Goal: Task Accomplishment & Management: Complete application form

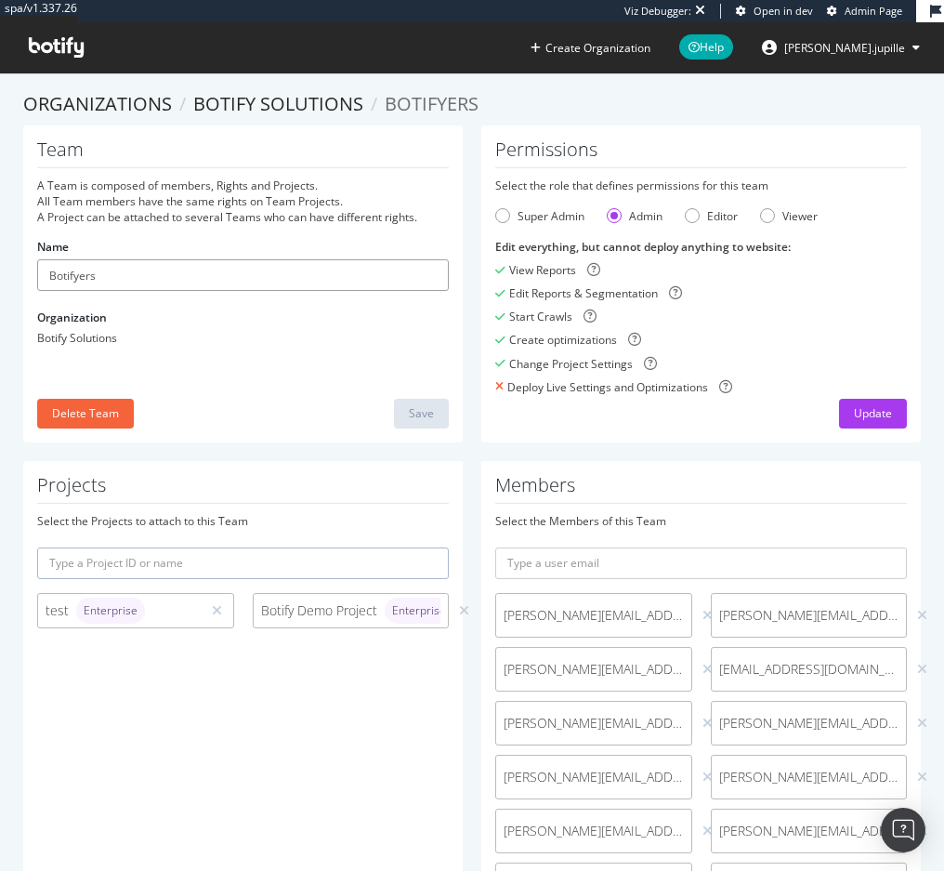
click at [166, 273] on input "Botifyers" at bounding box center [243, 275] width 412 height 32
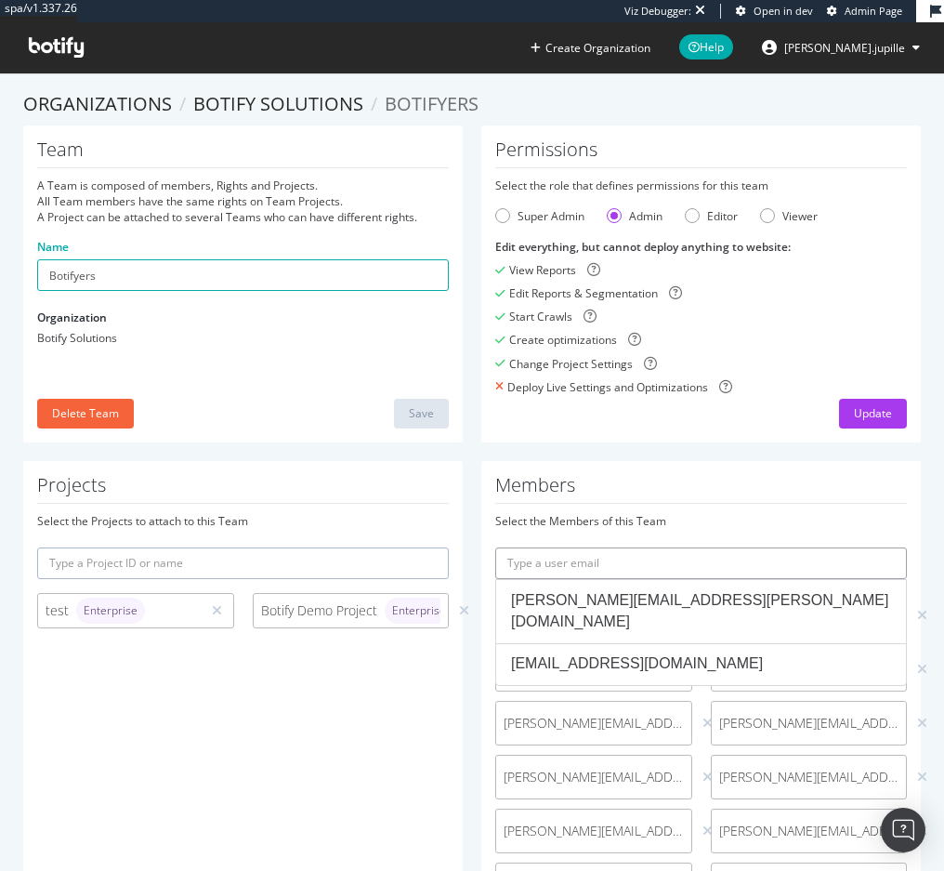
click at [571, 566] on input "text" at bounding box center [701, 563] width 412 height 32
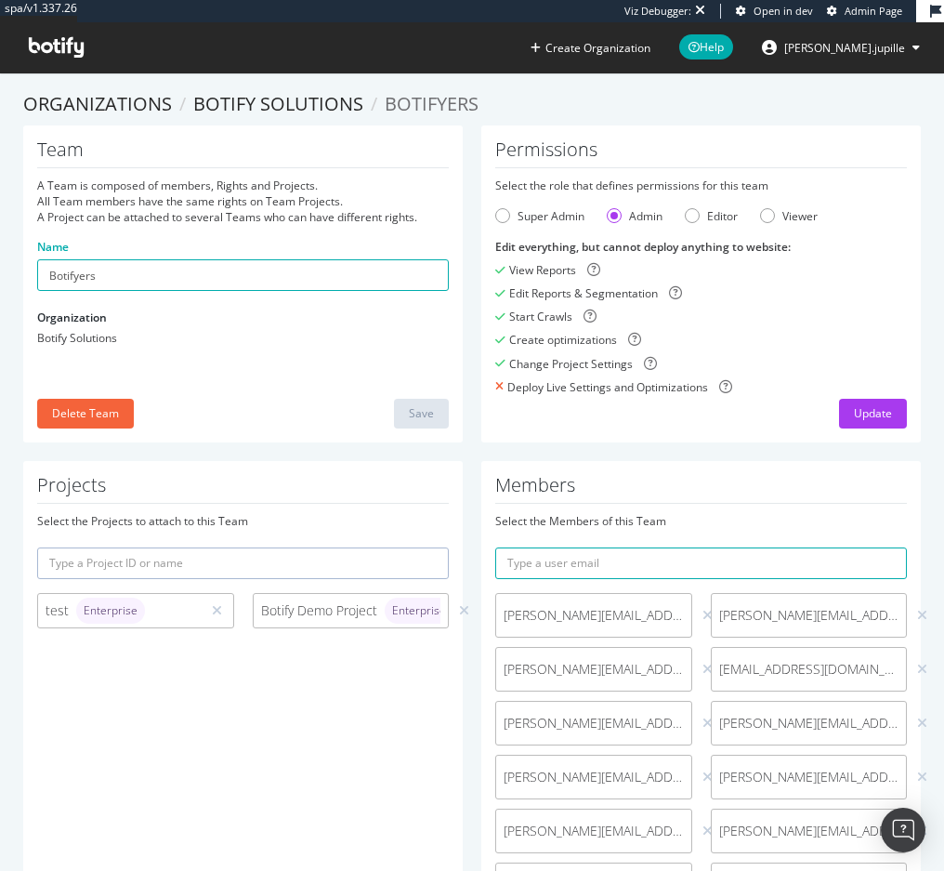
click at [784, 497] on h1 "Members" at bounding box center [701, 489] width 412 height 29
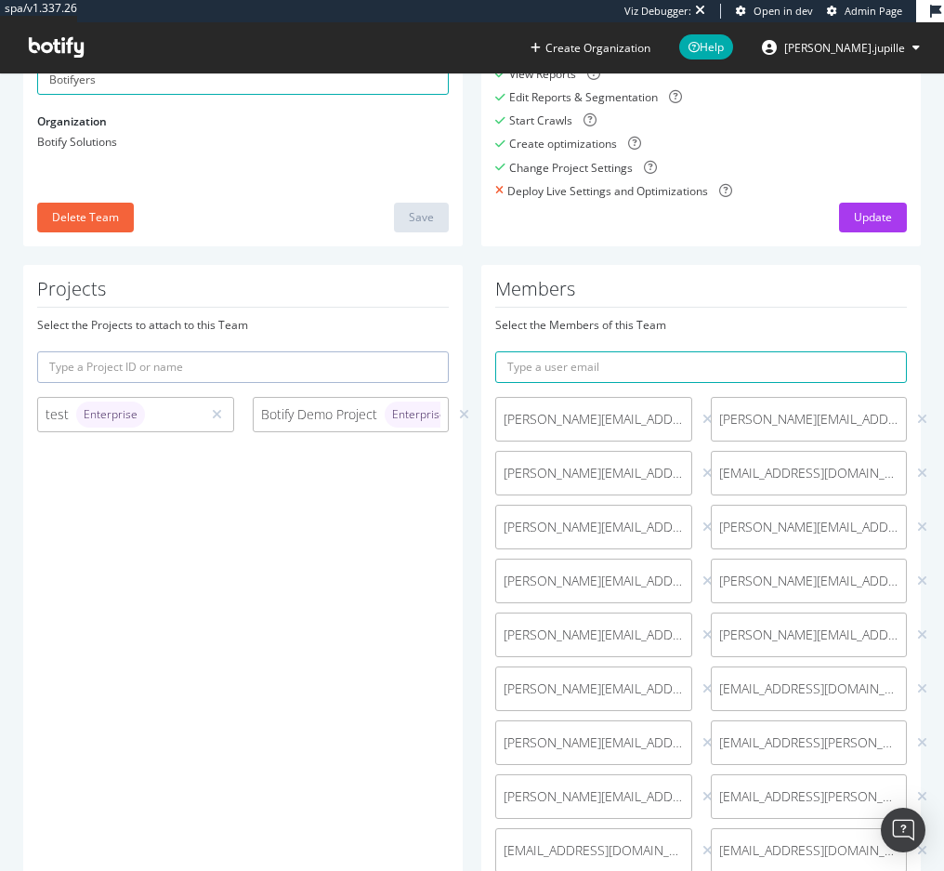
scroll to position [197, 0]
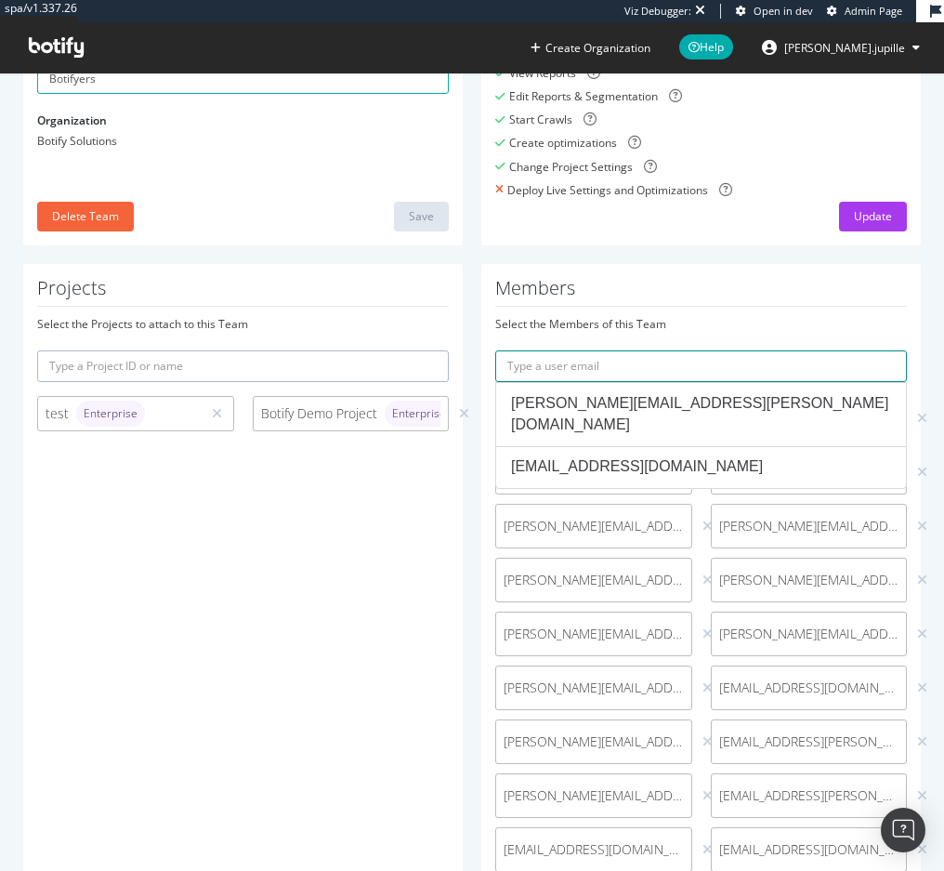
click at [628, 371] on input "text" at bounding box center [701, 366] width 412 height 32
paste input "[PERSON_NAME][EMAIL_ADDRESS][PERSON_NAME][DOMAIN_NAME]"
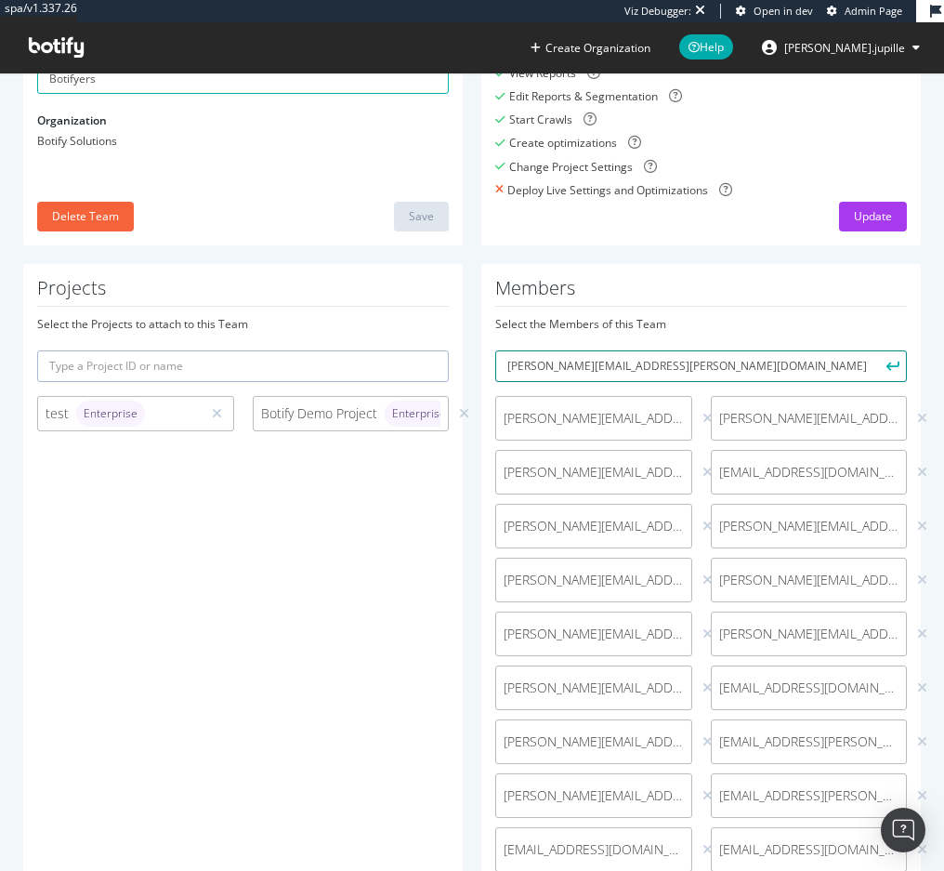
type input "[PERSON_NAME][EMAIL_ADDRESS][PERSON_NAME][DOMAIN_NAME]"
click at [875, 360] on button "submit" at bounding box center [891, 366] width 32 height 32
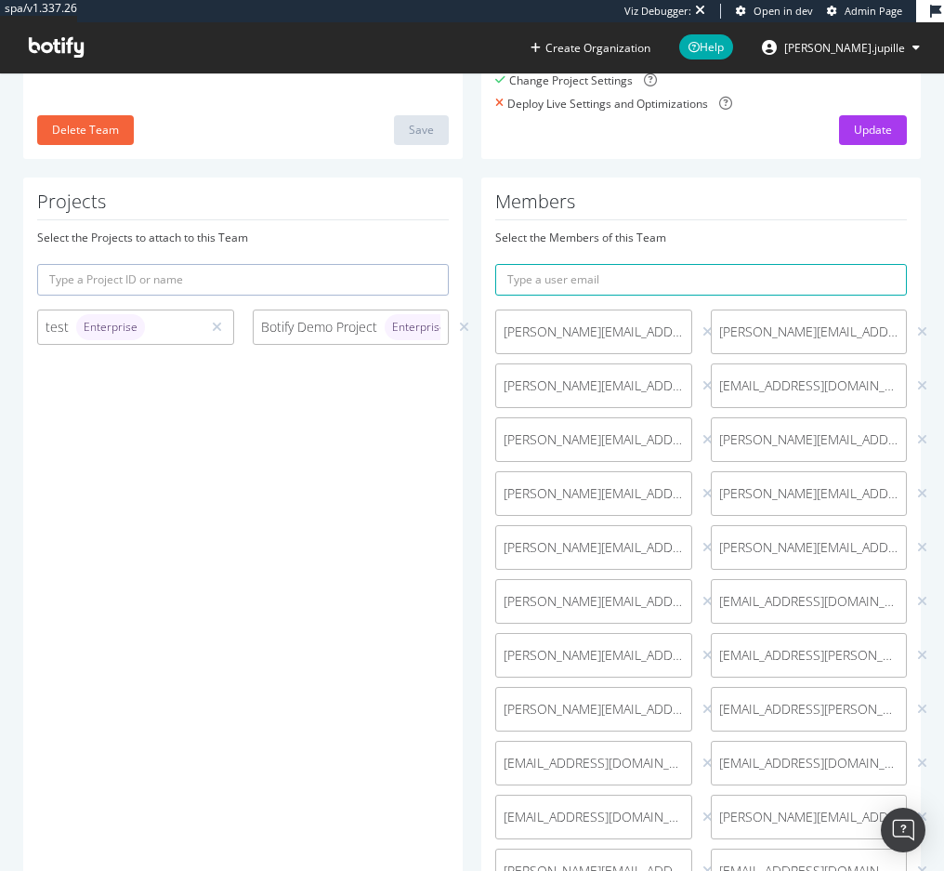
scroll to position [282, 0]
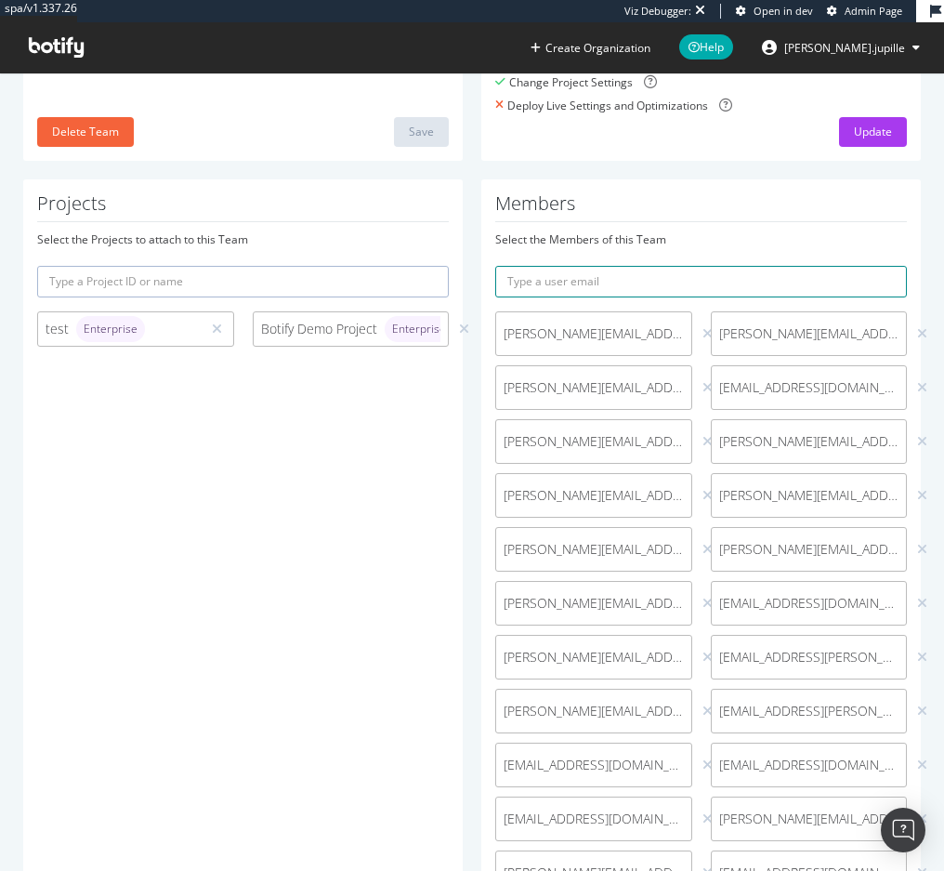
click at [595, 290] on input "text" at bounding box center [701, 282] width 412 height 32
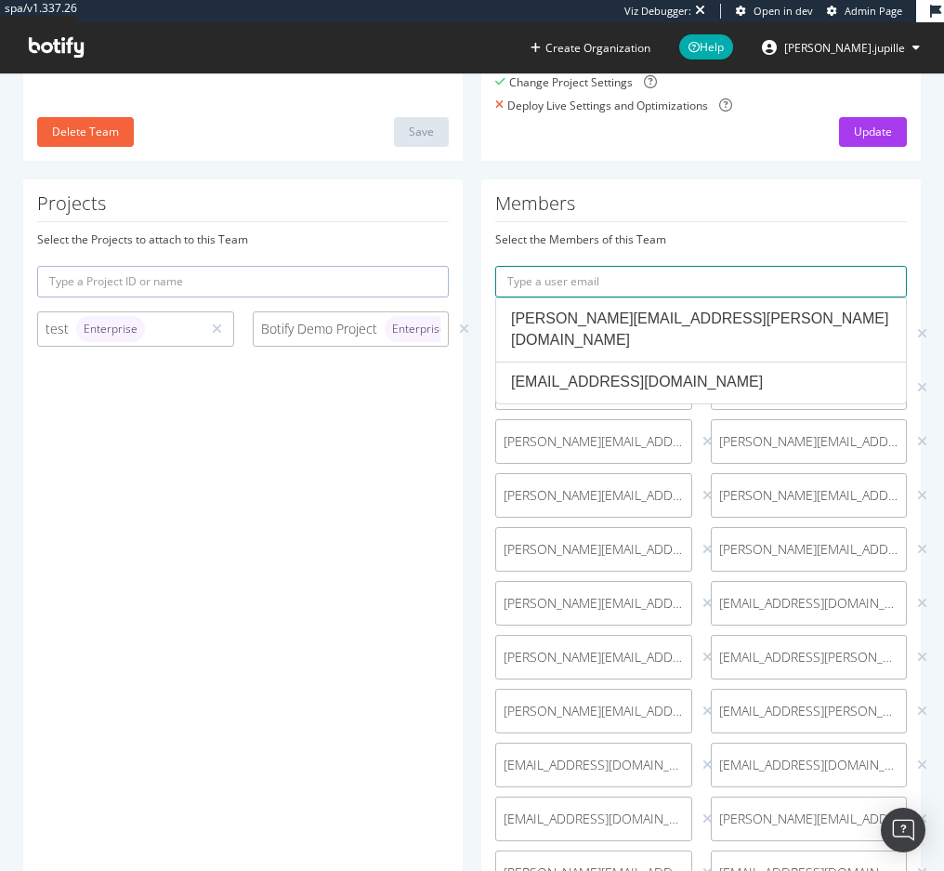
paste input "[PERSON_NAME][EMAIL_ADDRESS][DATE][DOMAIN_NAME]"
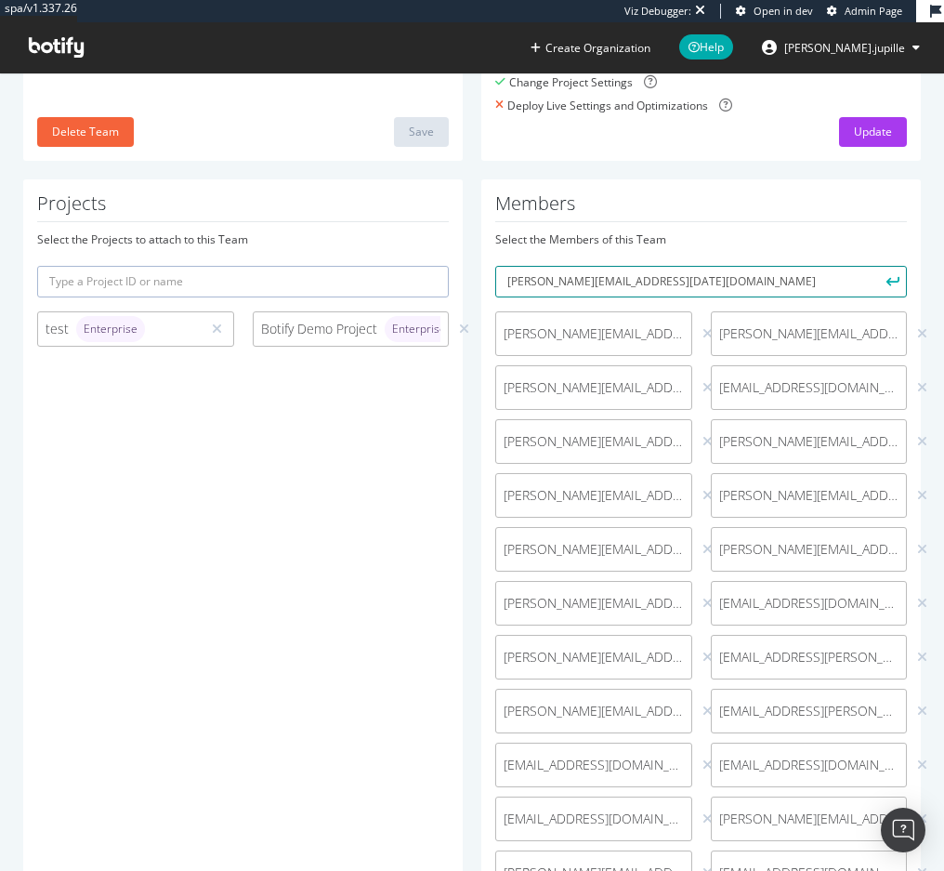
type input "[PERSON_NAME][EMAIL_ADDRESS][DATE][DOMAIN_NAME]"
click at [886, 283] on icon "submit" at bounding box center [892, 281] width 13 height 10
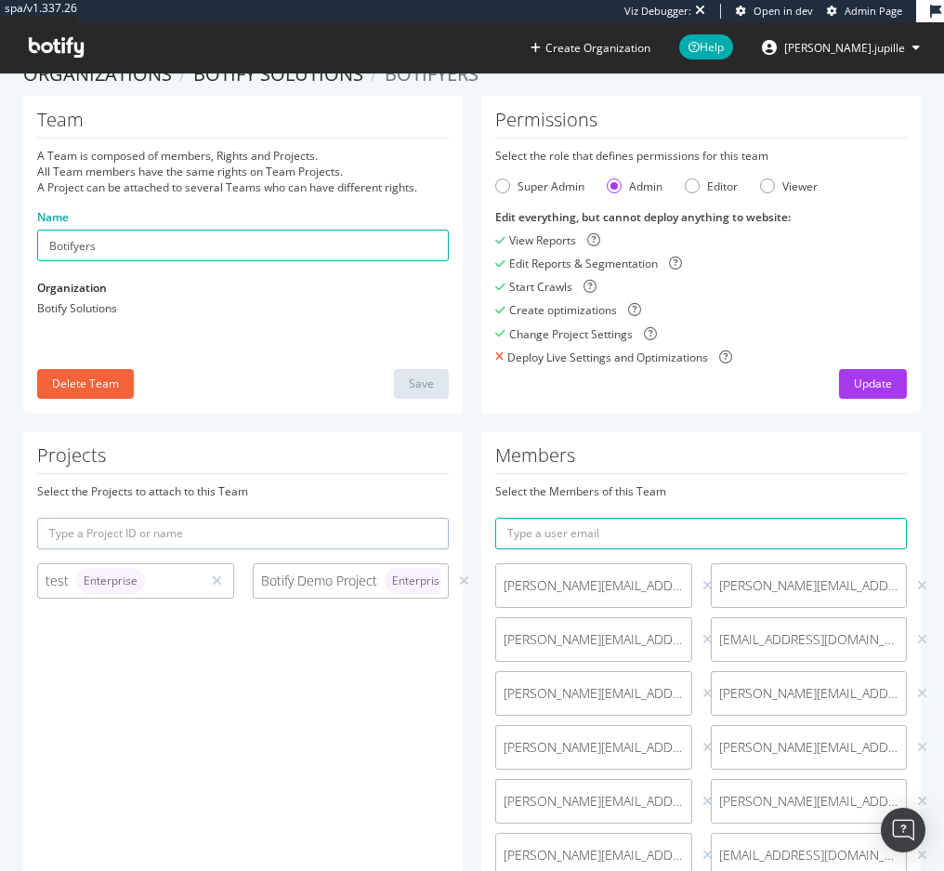
scroll to position [0, 0]
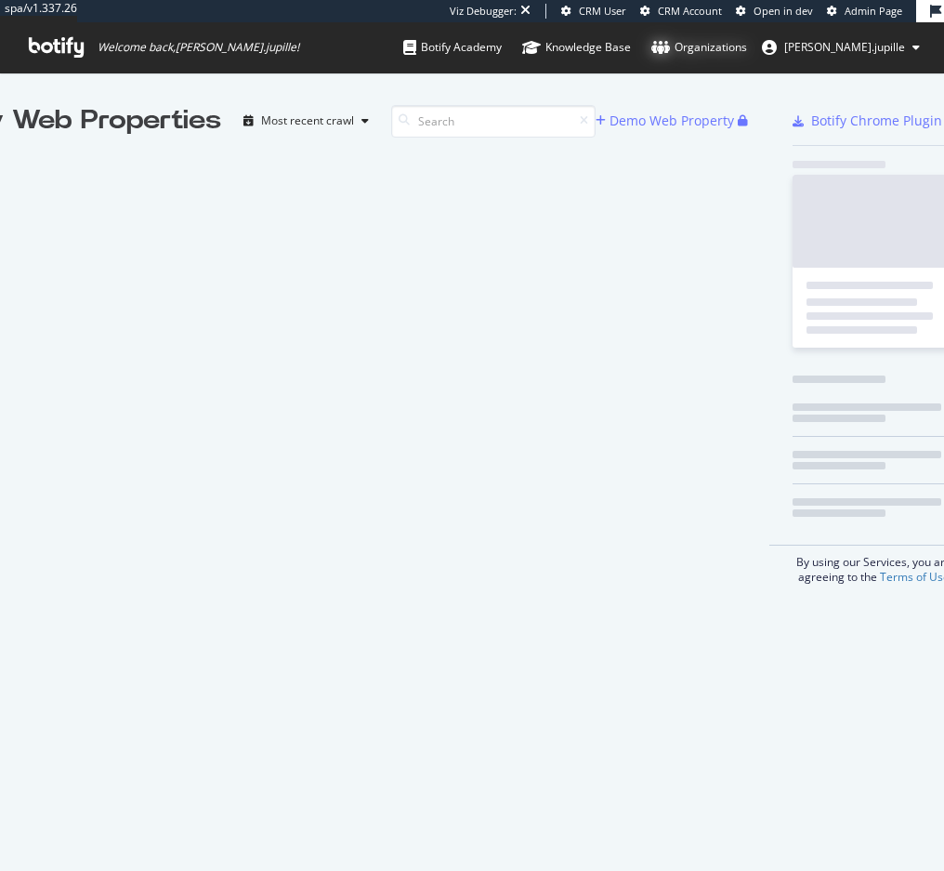
scroll to position [843, 916]
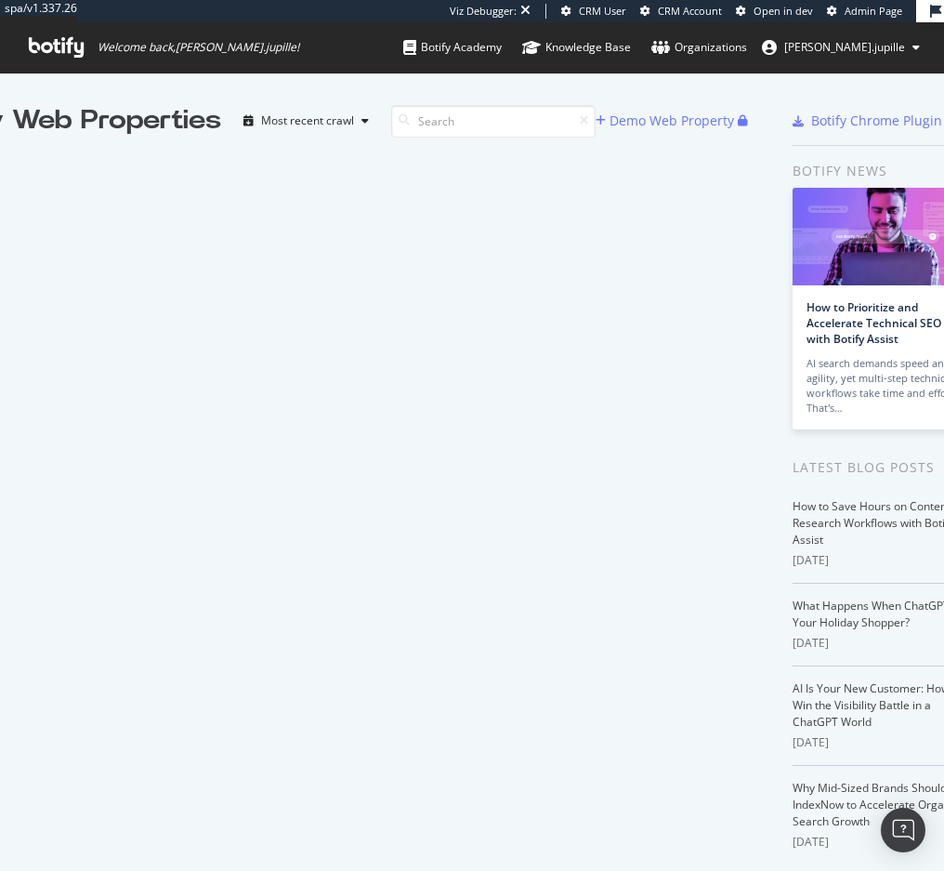
click at [847, 14] on span "Admin Page" at bounding box center [874, 11] width 58 height 14
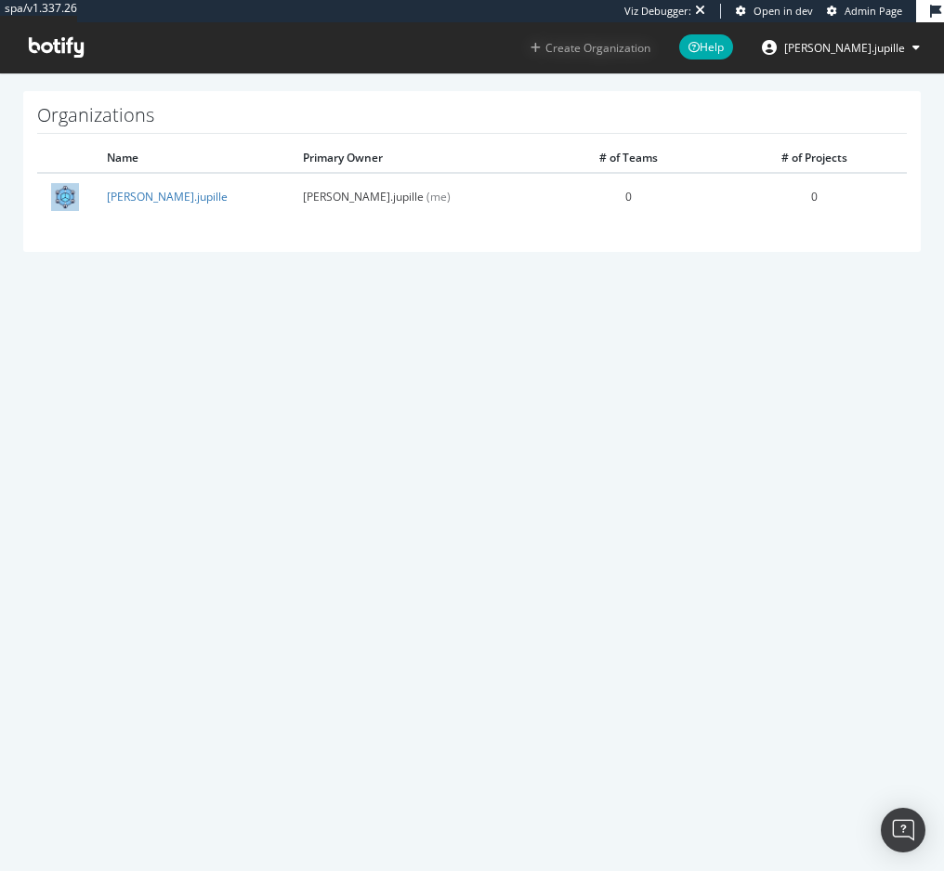
click at [605, 51] on button "Create Organization" at bounding box center [591, 48] width 122 height 18
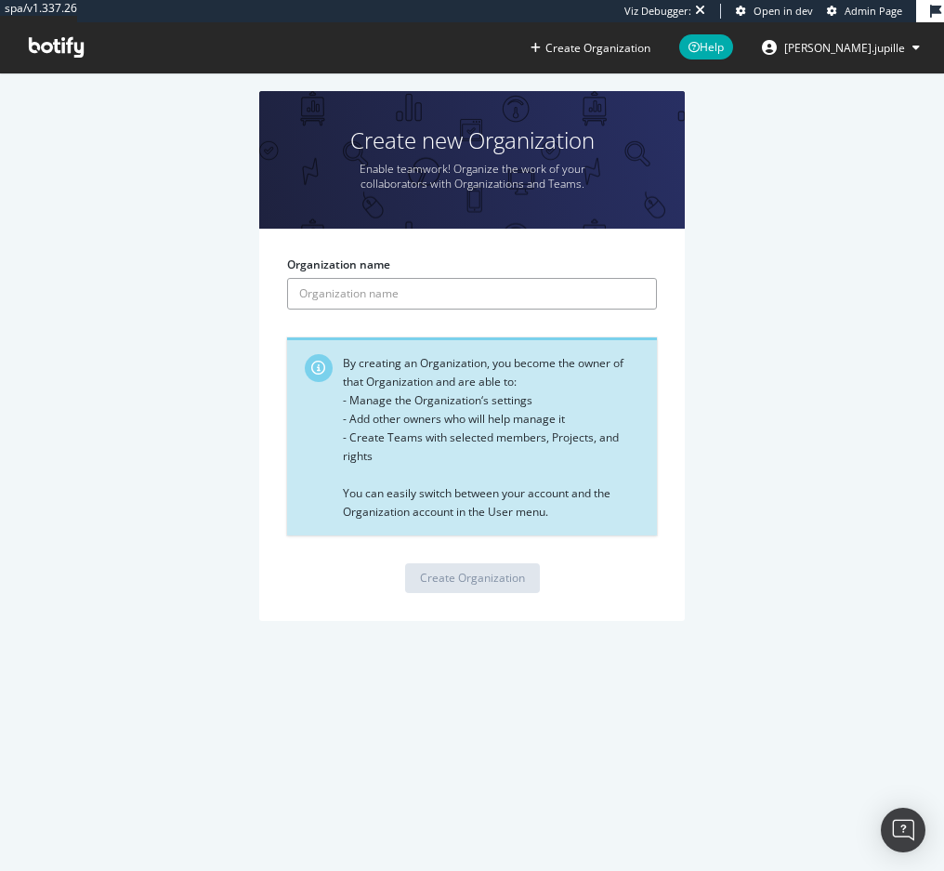
click at [388, 296] on input "Organization name" at bounding box center [472, 294] width 370 height 32
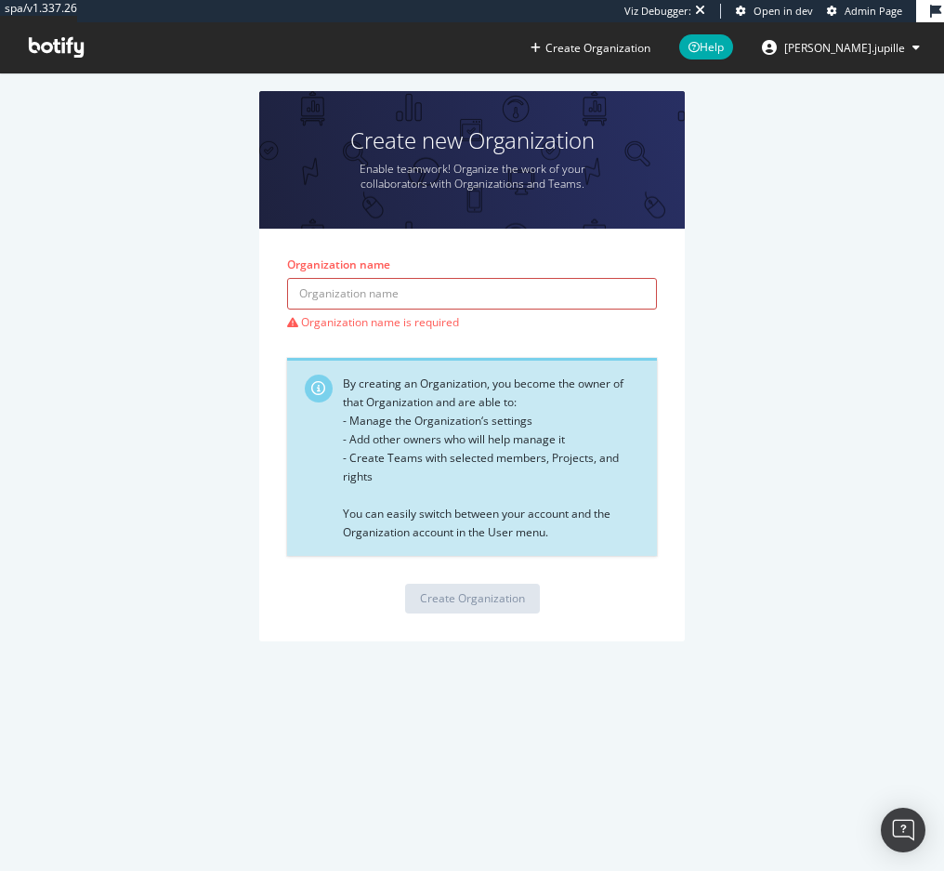
paste input "alexander.ramadan@botify.com"
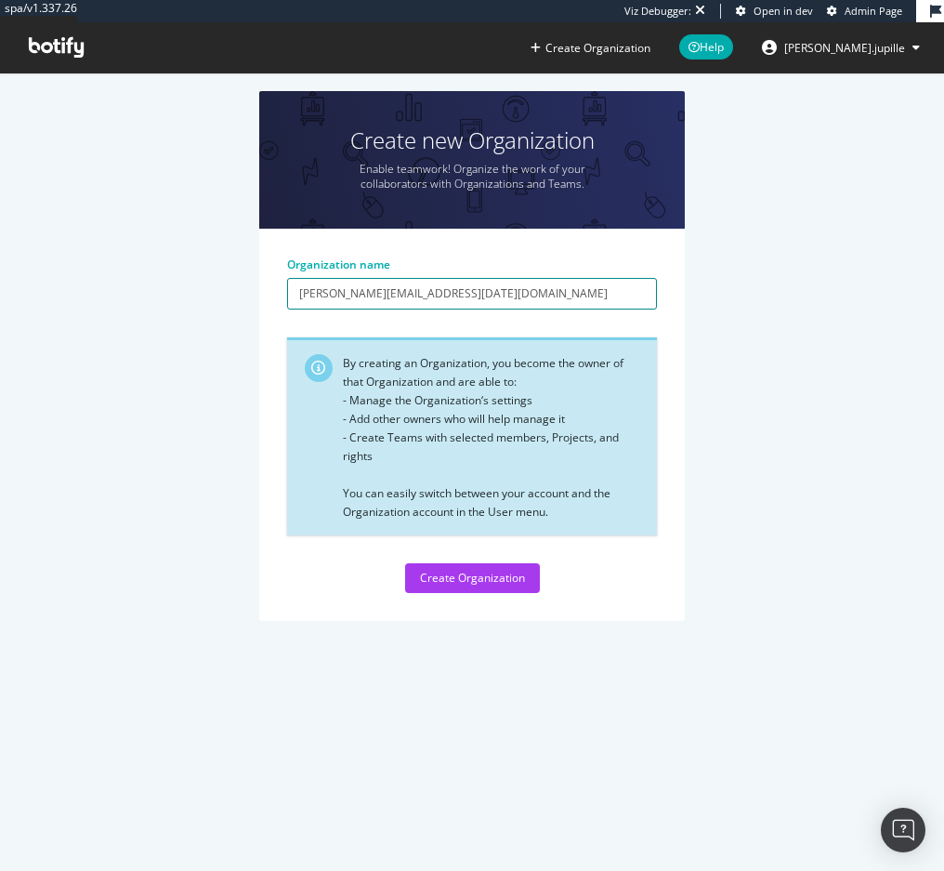
click at [350, 291] on input "alexander.ramadan@botify.com" at bounding box center [472, 294] width 370 height 32
click at [507, 294] on input "alexanderramadan@botify.com" at bounding box center [472, 294] width 370 height 32
type input "alexanderramadan-org"
click at [472, 578] on div "Create Organization" at bounding box center [472, 578] width 105 height 16
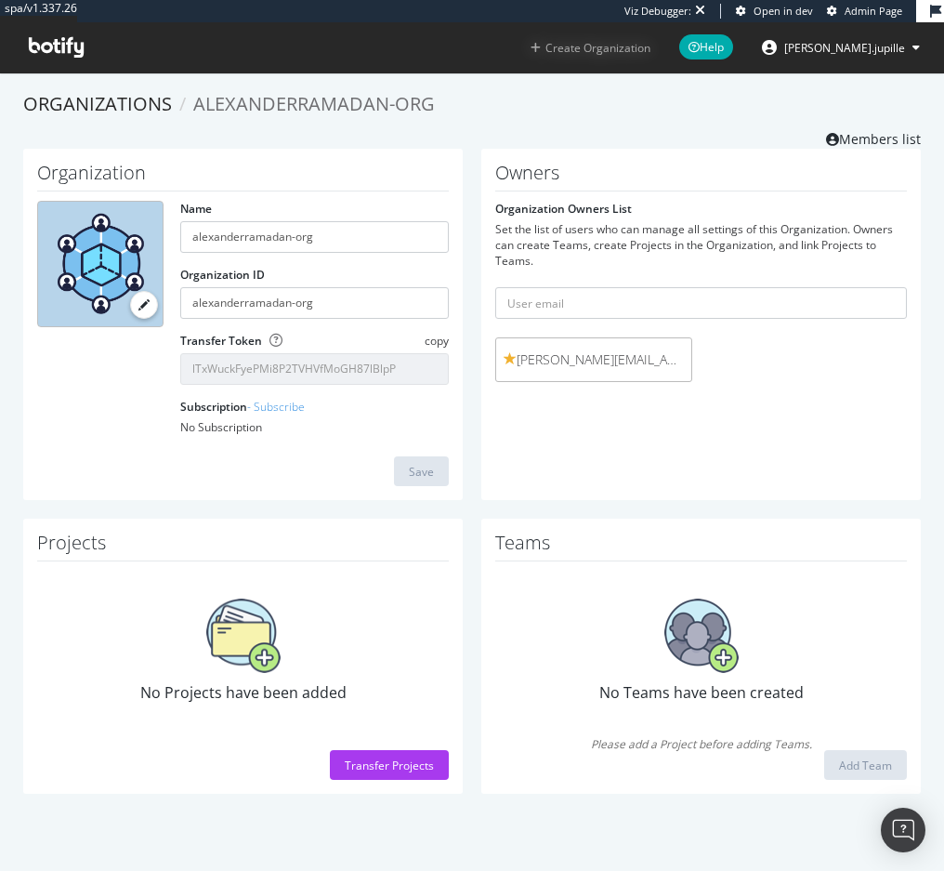
click at [630, 41] on button "Create Organization" at bounding box center [591, 48] width 122 height 18
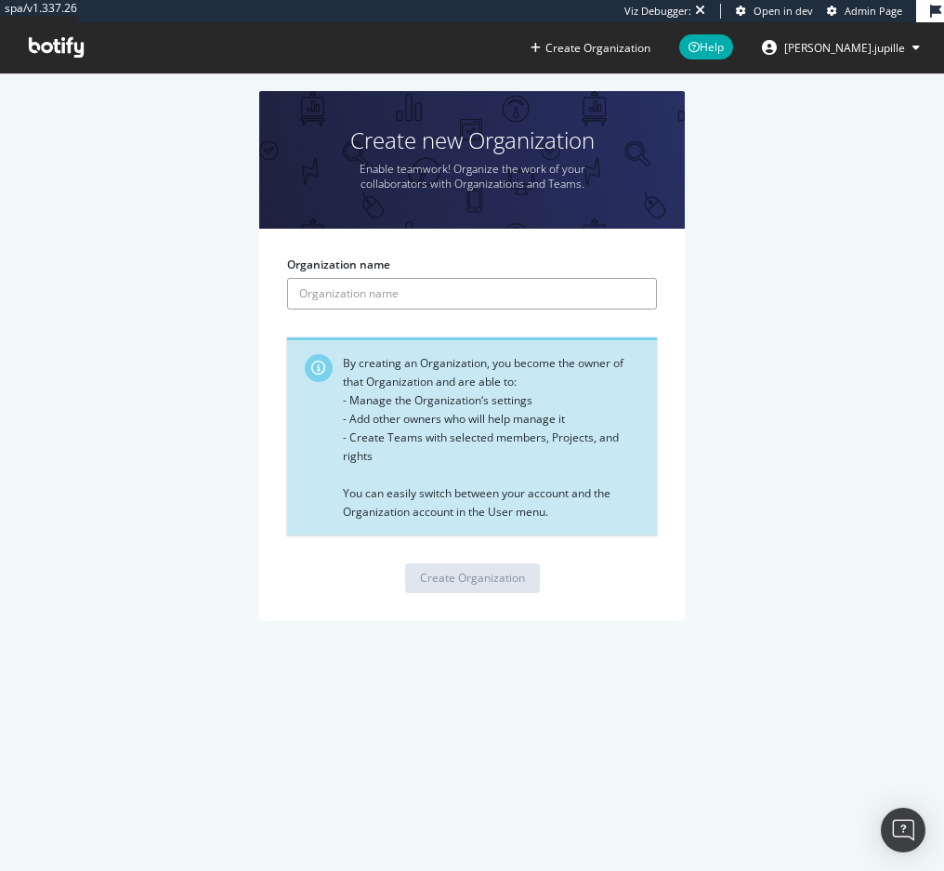
click at [329, 283] on input "Organization name" at bounding box center [472, 294] width 370 height 32
paste input "alexander.ramadan@botify.com"
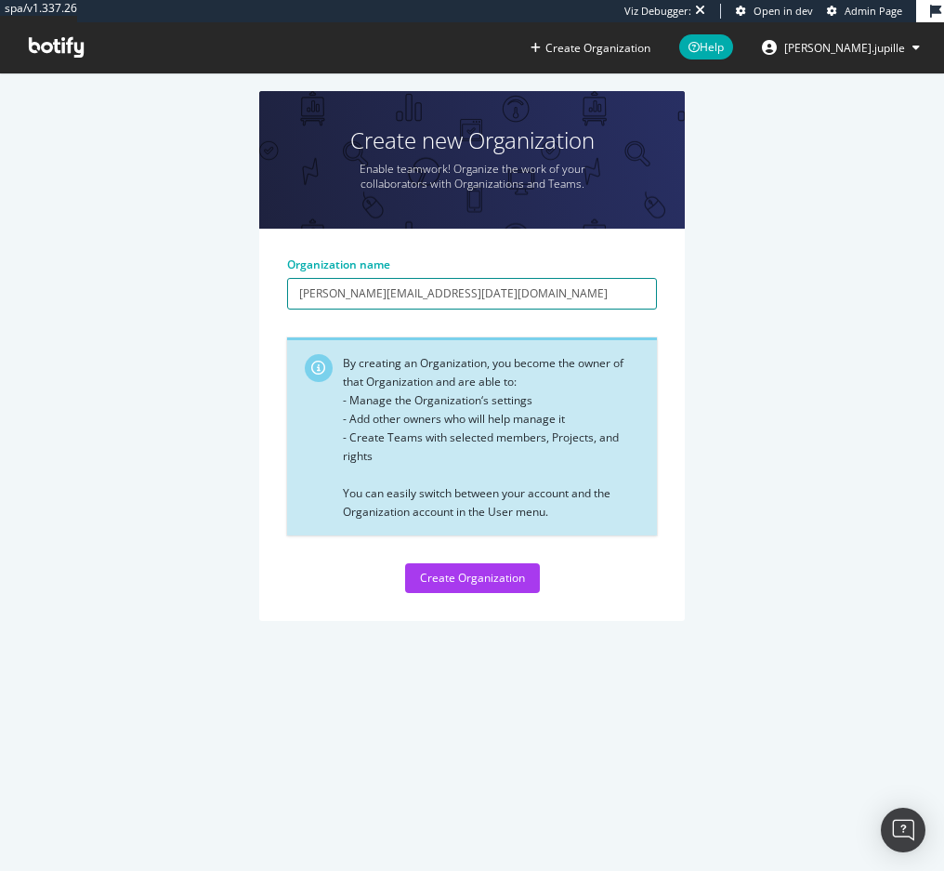
paste input "meghan.evans"
click at [448, 303] on input "meghanevans" at bounding box center [472, 294] width 370 height 32
type input "meghanevans-org"
click at [468, 588] on div "Create Organization" at bounding box center [472, 578] width 105 height 28
